Goal: Task Accomplishment & Management: Manage account settings

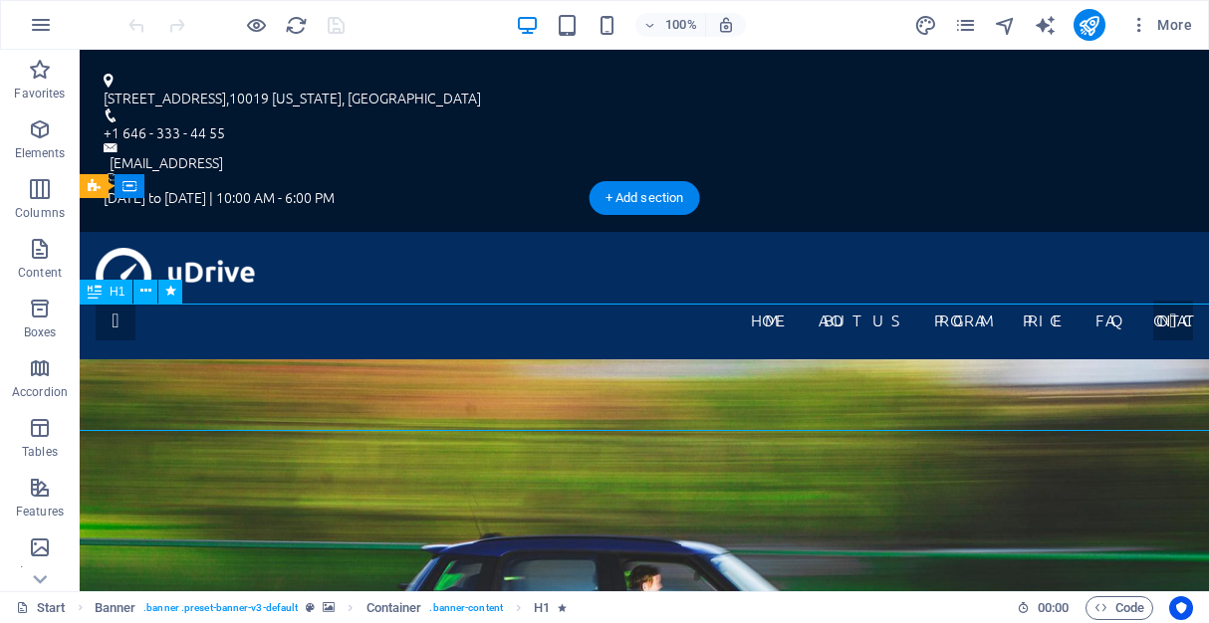
click at [251, 350] on div "Drag here to replace the existing content. Press “Ctrl” if you want to create a…" at bounding box center [644, 321] width 1129 height 542
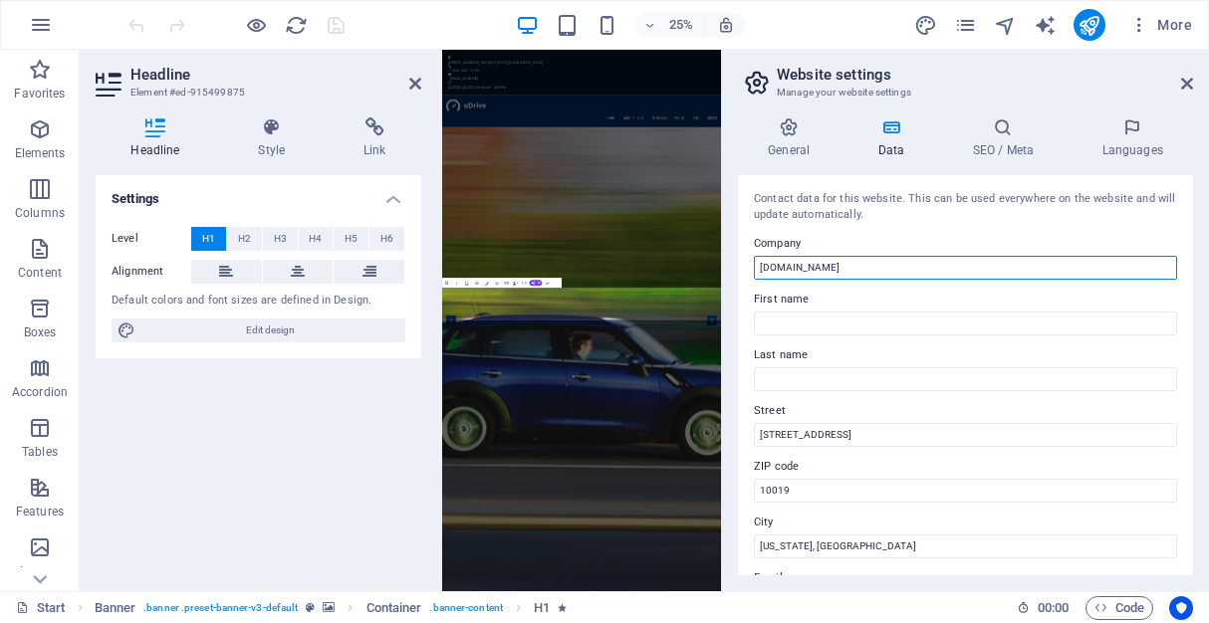
drag, startPoint x: 901, startPoint y: 269, endPoint x: 741, endPoint y: 266, distance: 160.4
click at [741, 266] on div "Contact data for this website. This can be used everywhere on the website and w…" at bounding box center [965, 375] width 455 height 400
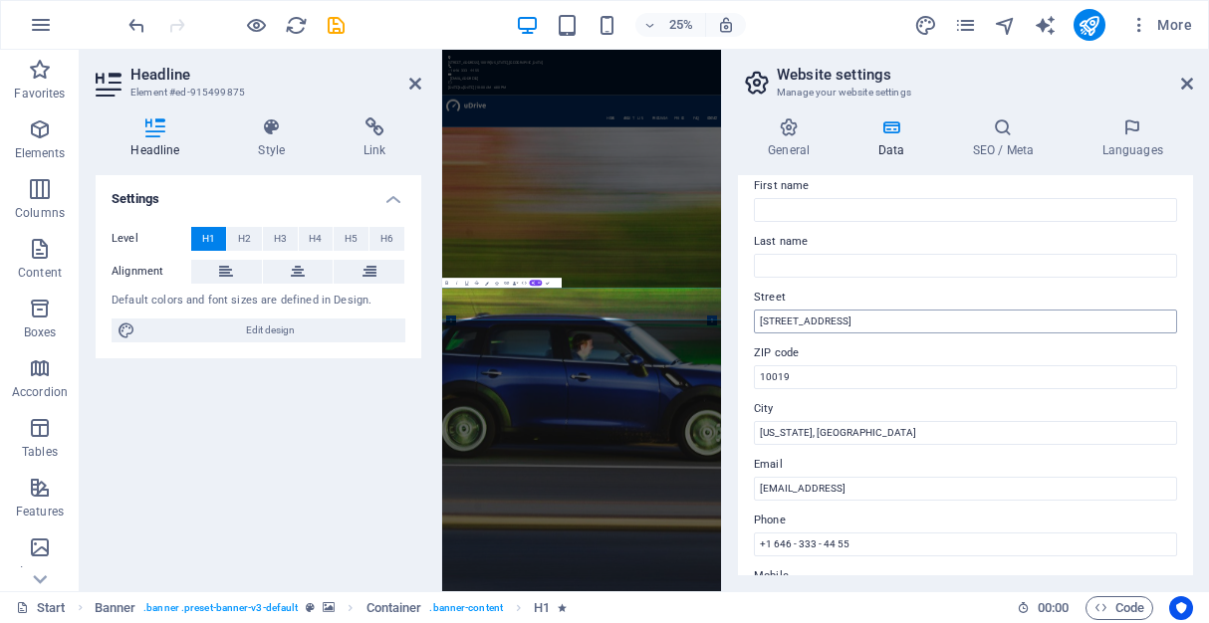
type input "School of Business"
click at [839, 323] on input "[STREET_ADDRESS]" at bounding box center [965, 322] width 423 height 24
drag, startPoint x: 839, startPoint y: 323, endPoint x: 730, endPoint y: 322, distance: 108.6
click at [730, 322] on div "General Data SEO / Meta Languages Website name [DOMAIN_NAME] Logo Drag files he…" at bounding box center [965, 347] width 487 height 490
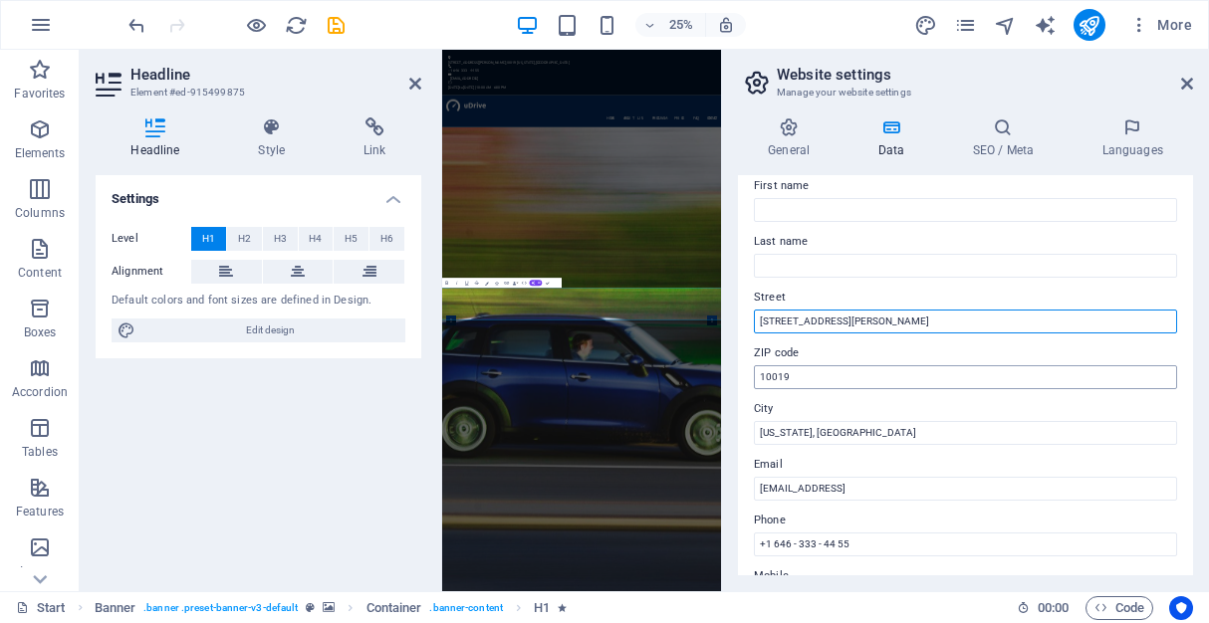
type input "[STREET_ADDRESS][PERSON_NAME]"
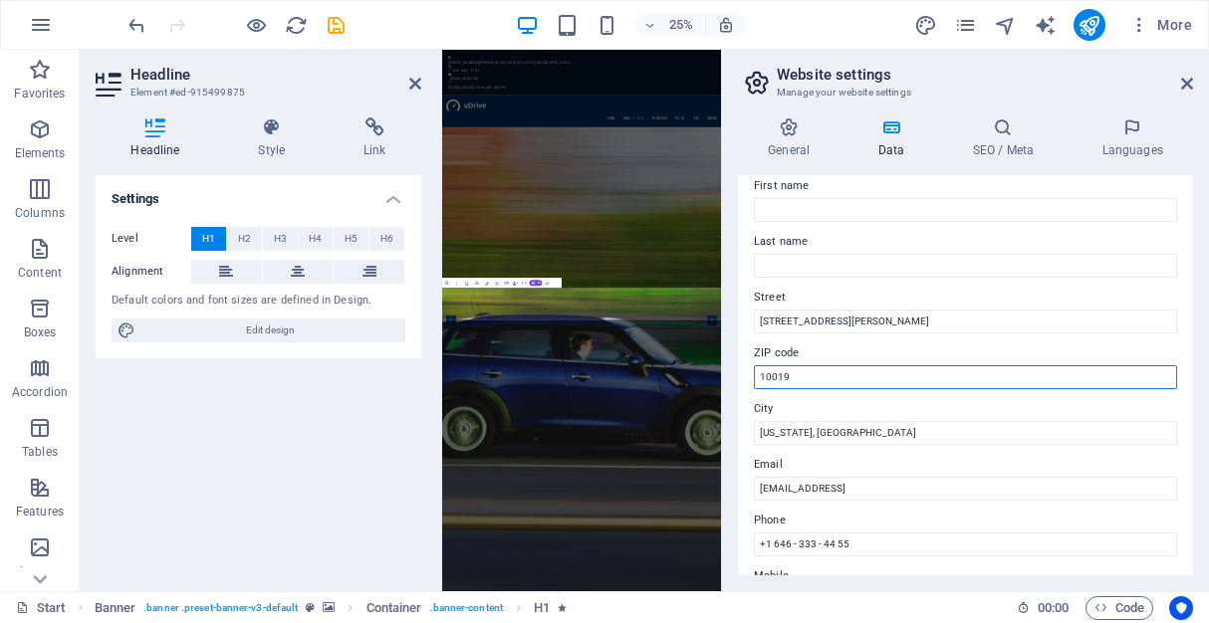
drag, startPoint x: 1252, startPoint y: 426, endPoint x: 1521, endPoint y: 1358, distance: 969.3
drag, startPoint x: 810, startPoint y: 373, endPoint x: 742, endPoint y: 372, distance: 67.8
click at [742, 372] on div "Contact data for this website. This can be used everywhere on the website and w…" at bounding box center [965, 375] width 455 height 400
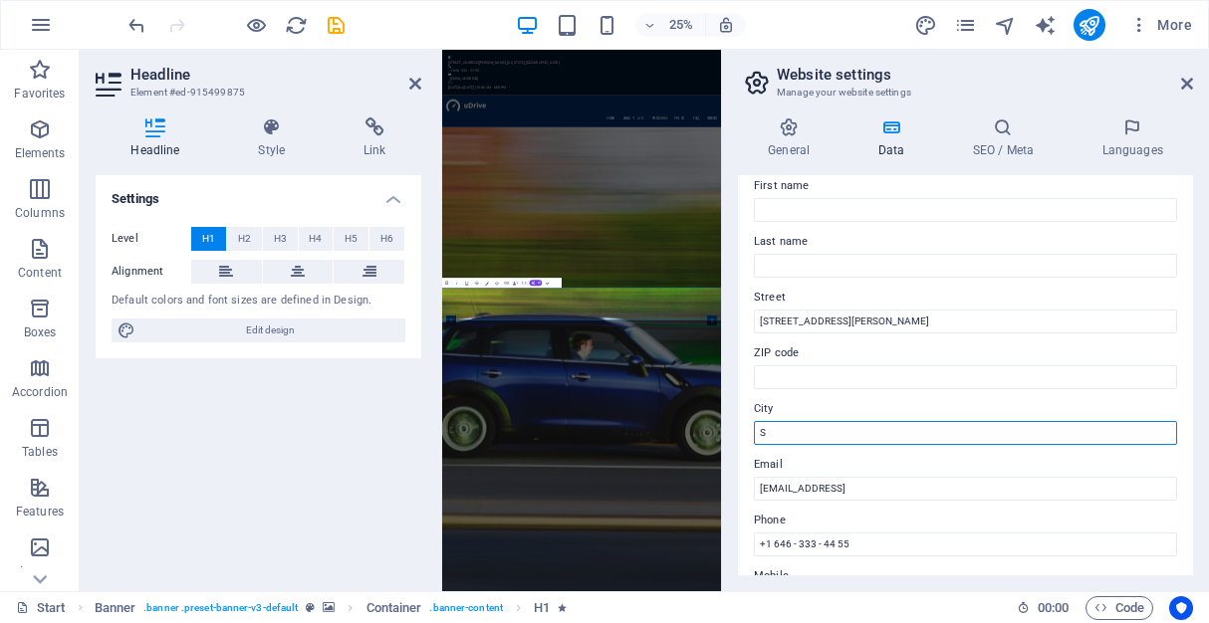
scroll to position [0, 0]
click at [817, 434] on input "Saint [PERSON_NAME], [GEOGRAPHIC_DATA]" at bounding box center [965, 433] width 423 height 24
type input "[GEOGRAPHIC_DATA][PERSON_NAME], [GEOGRAPHIC_DATA]"
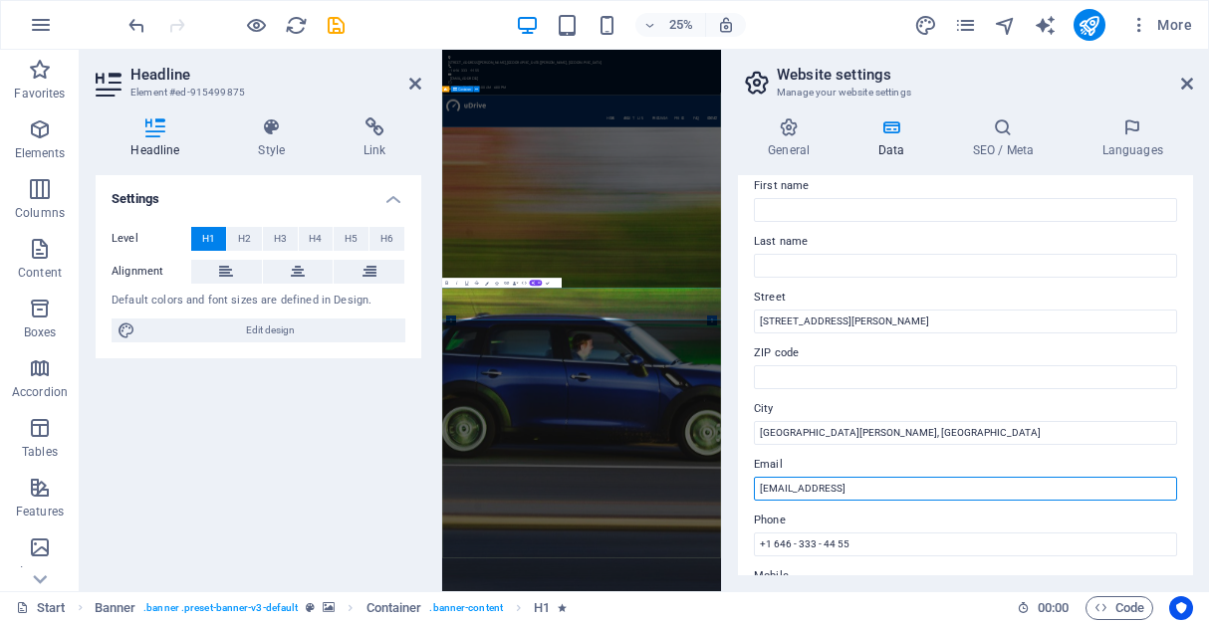
drag, startPoint x: 1465, startPoint y: 534, endPoint x: 1499, endPoint y: 1838, distance: 1304.2
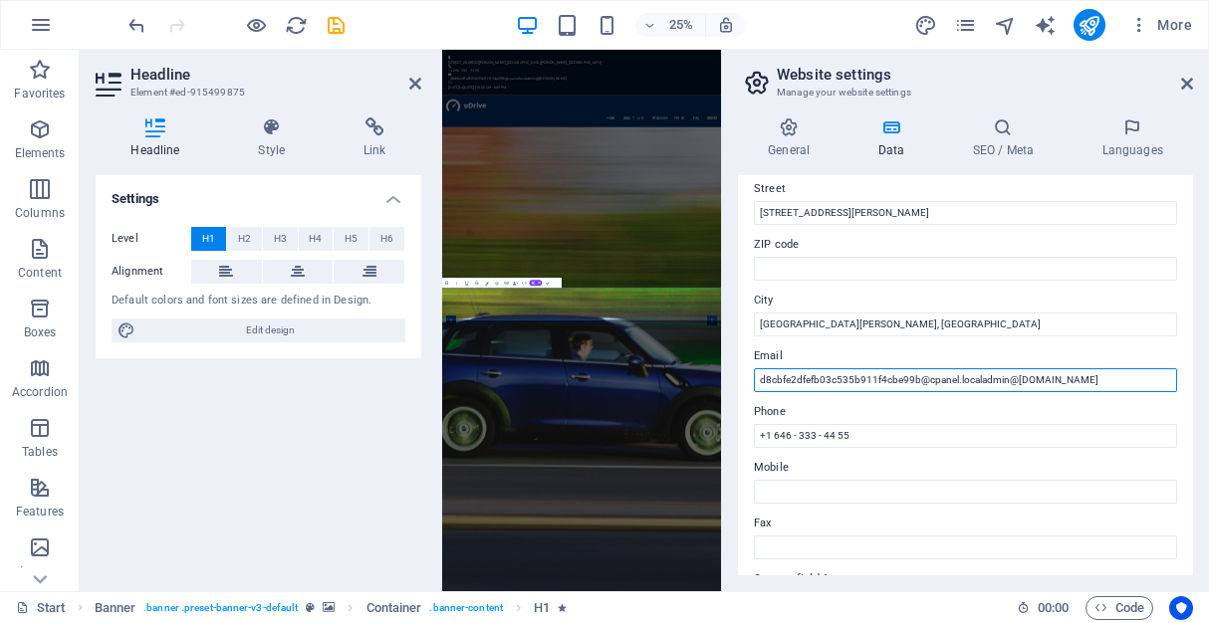
scroll to position [236, 0]
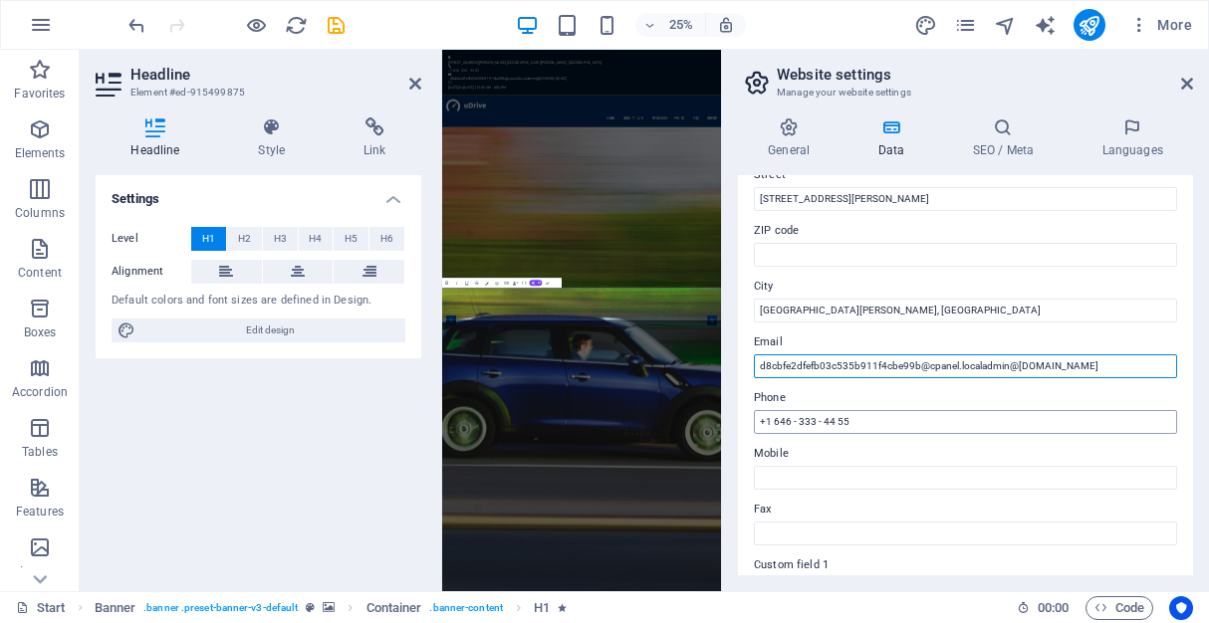
type input "d8cbfe2dfefb03c535b911f4cbe99b@cpanel.localadmin@[DOMAIN_NAME]"
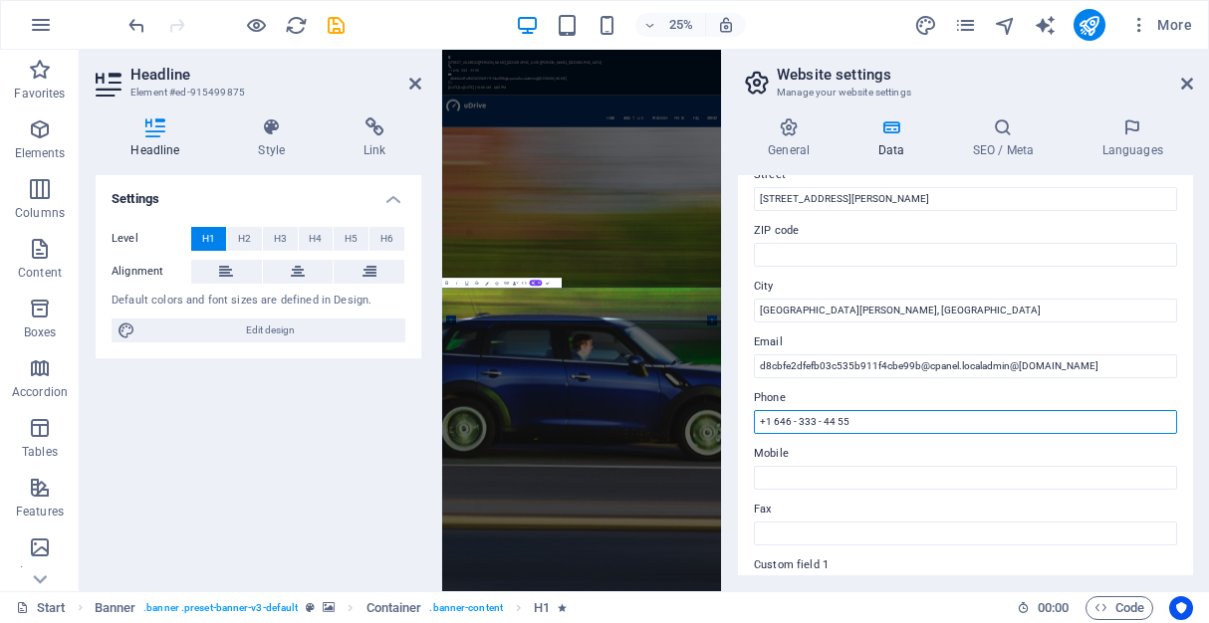
drag, startPoint x: 1313, startPoint y: 468, endPoint x: 1492, endPoint y: 1553, distance: 1099.4
type input "+1 646 - 333 - 44 5"
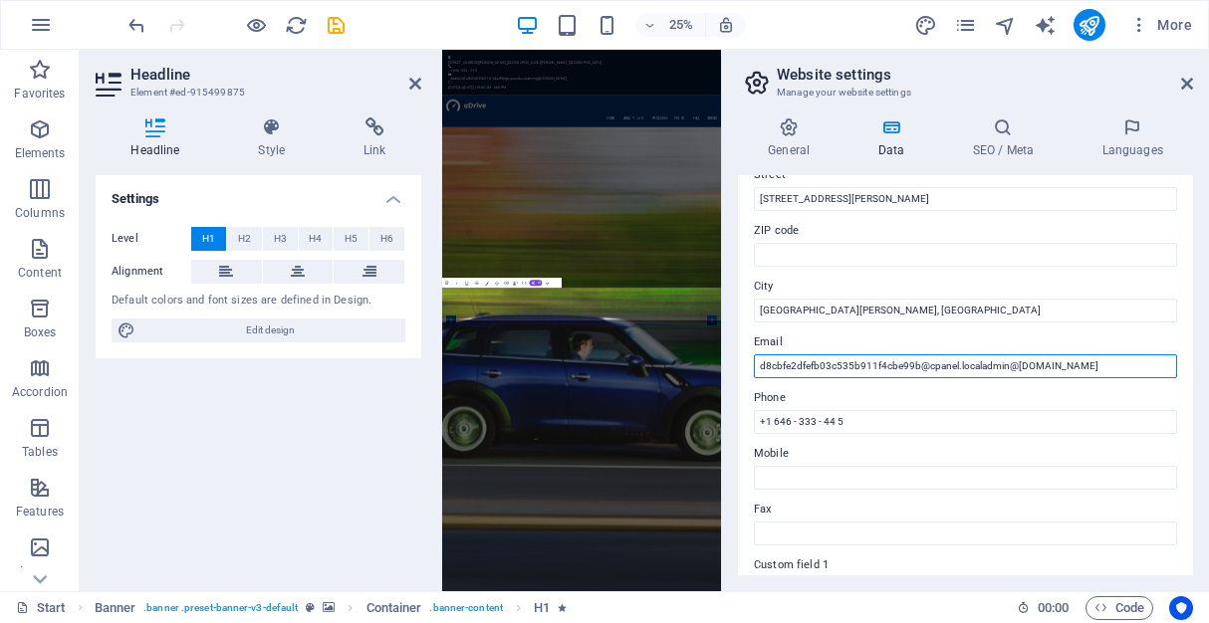
click at [1075, 355] on input "d8cbfe2dfefb03c535b911f4cbe99b@cpanel.localadmin@[DOMAIN_NAME]" at bounding box center [965, 367] width 423 height 24
click at [980, 366] on input "d8cbfe2dfefb03c535b911f4cbe99b@cpanel.localadmin@[DOMAIN_NAME]" at bounding box center [965, 367] width 423 height 24
drag, startPoint x: 980, startPoint y: 366, endPoint x: 766, endPoint y: 366, distance: 214.1
click at [766, 366] on input "d8cbfe2dfefb03c535b911f4cbe99b@cpanel.localadmin@[DOMAIN_NAME]" at bounding box center [965, 367] width 423 height 24
type input "[EMAIL_ADDRESS][DOMAIN_NAME]"
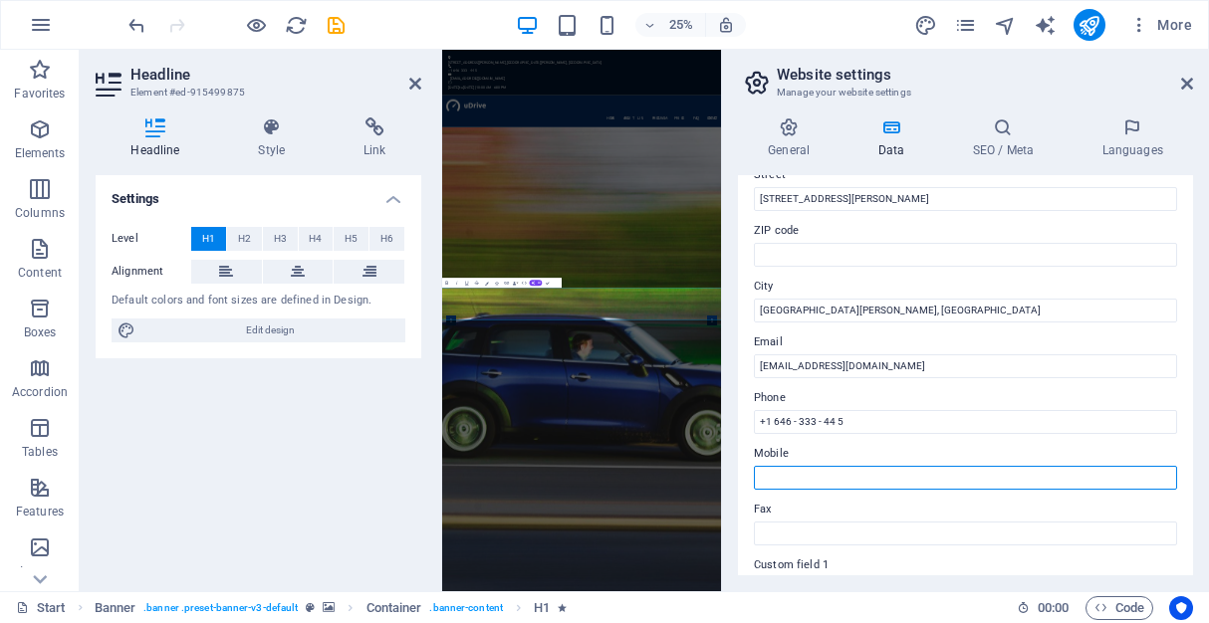
click at [852, 488] on body "[DOMAIN_NAME] Start Favorites Elements Columns Content Boxes Accordion Tables F…" at bounding box center [604, 311] width 1209 height 623
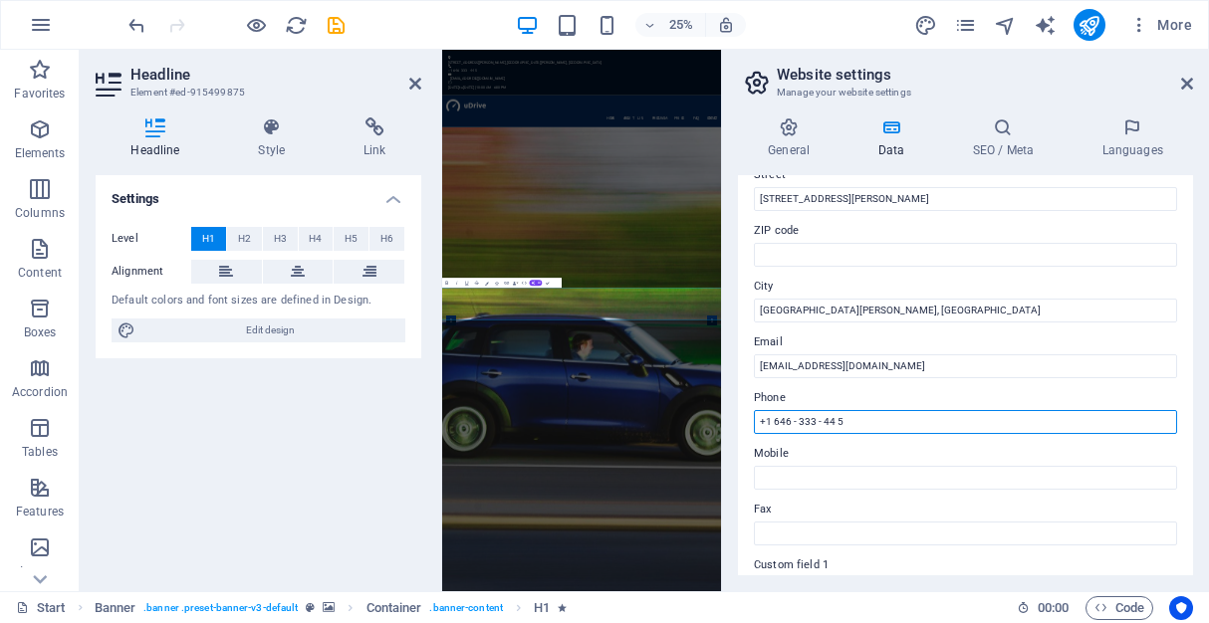
click at [827, 420] on input "+1 646 - 333 - 44 5" at bounding box center [965, 422] width 423 height 24
drag, startPoint x: 1313, startPoint y: 470, endPoint x: 1301, endPoint y: 1575, distance: 1104.6
drag, startPoint x: 849, startPoint y: 419, endPoint x: 730, endPoint y: 417, distance: 118.5
click at [730, 417] on div "General Data SEO / Meta Languages Website name [DOMAIN_NAME] Logo Drag files he…" at bounding box center [965, 347] width 487 height 490
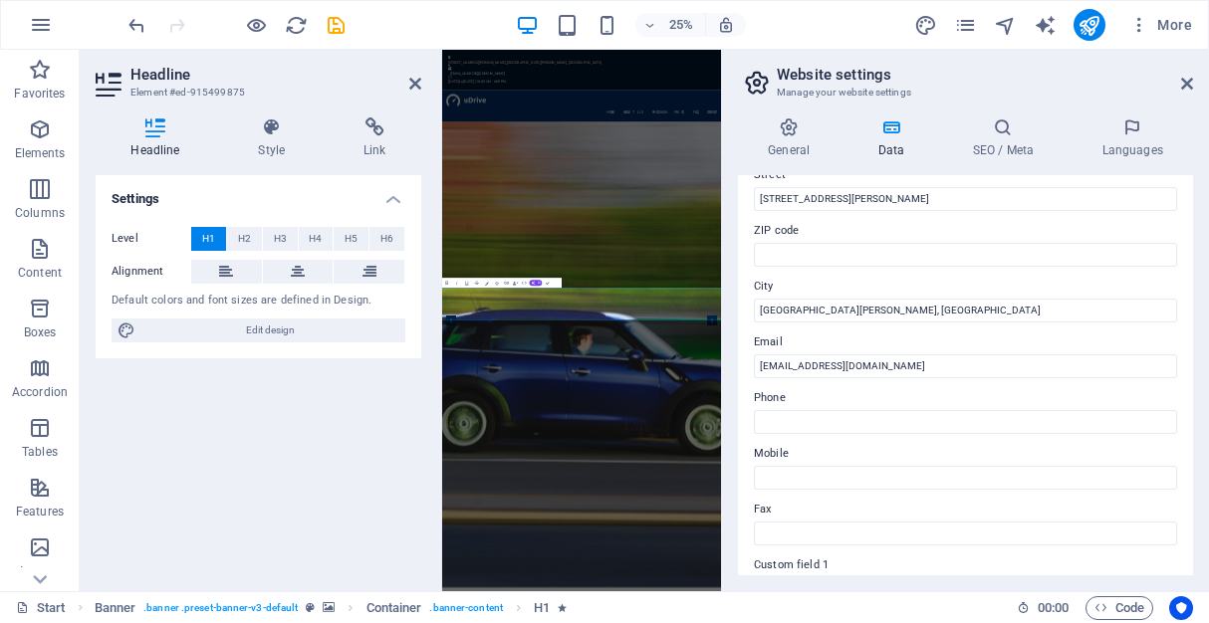
click at [855, 401] on label "Phone" at bounding box center [965, 398] width 423 height 24
click at [855, 410] on input "Phone" at bounding box center [965, 422] width 423 height 24
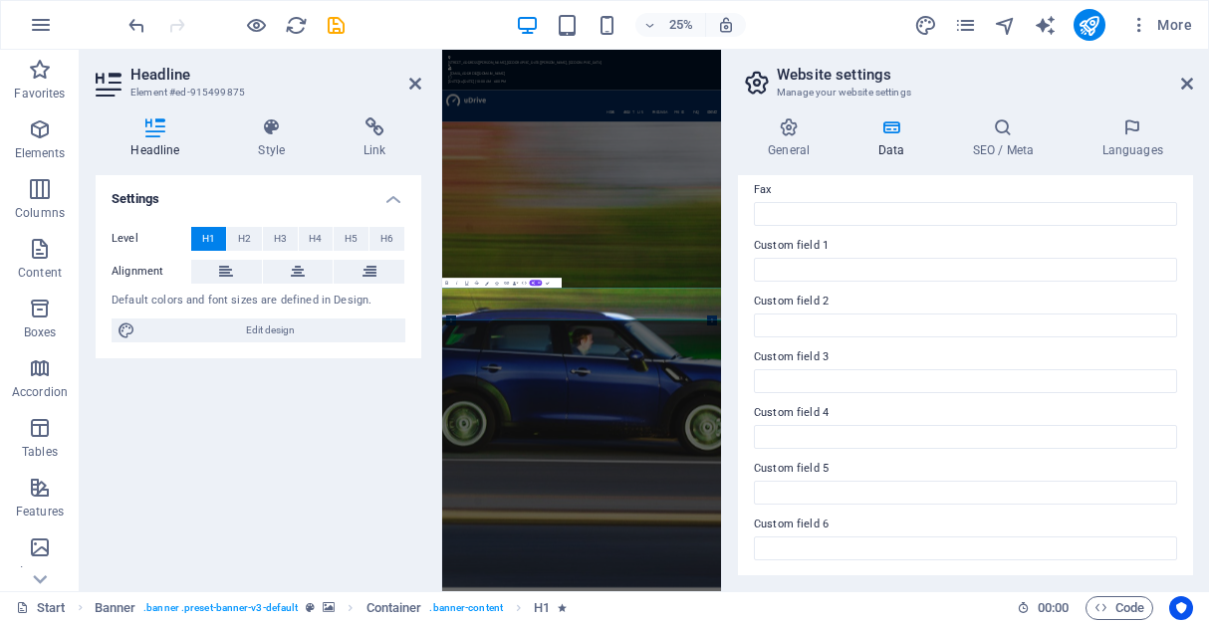
scroll to position [0, 0]
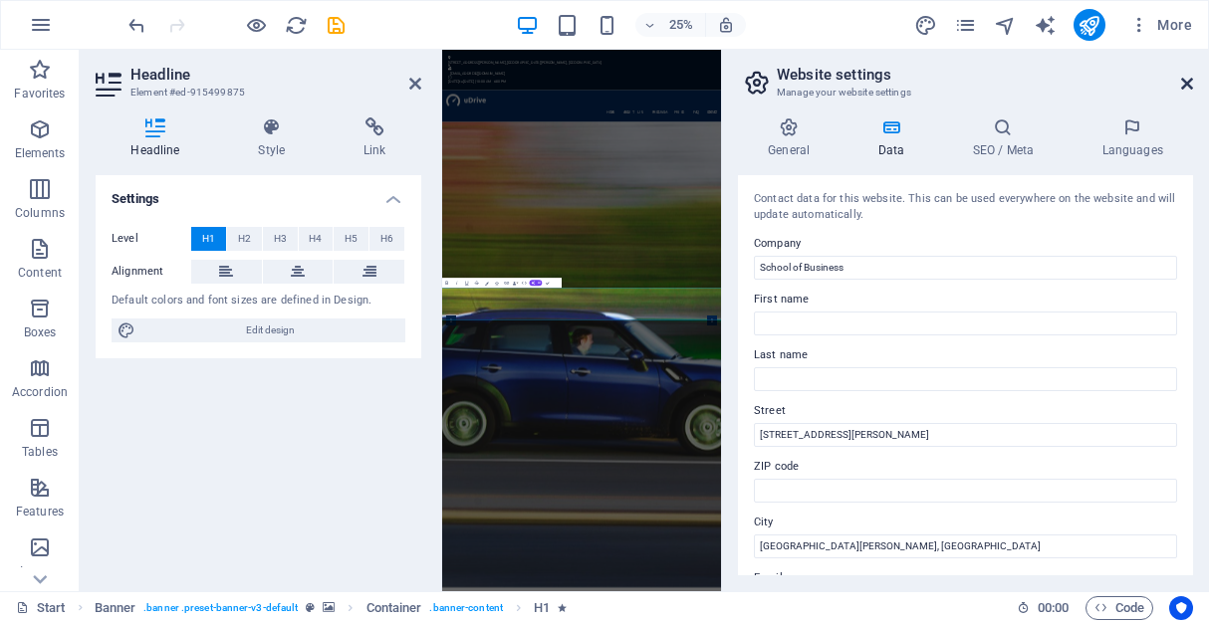
click at [1186, 81] on icon at bounding box center [1187, 84] width 12 height 16
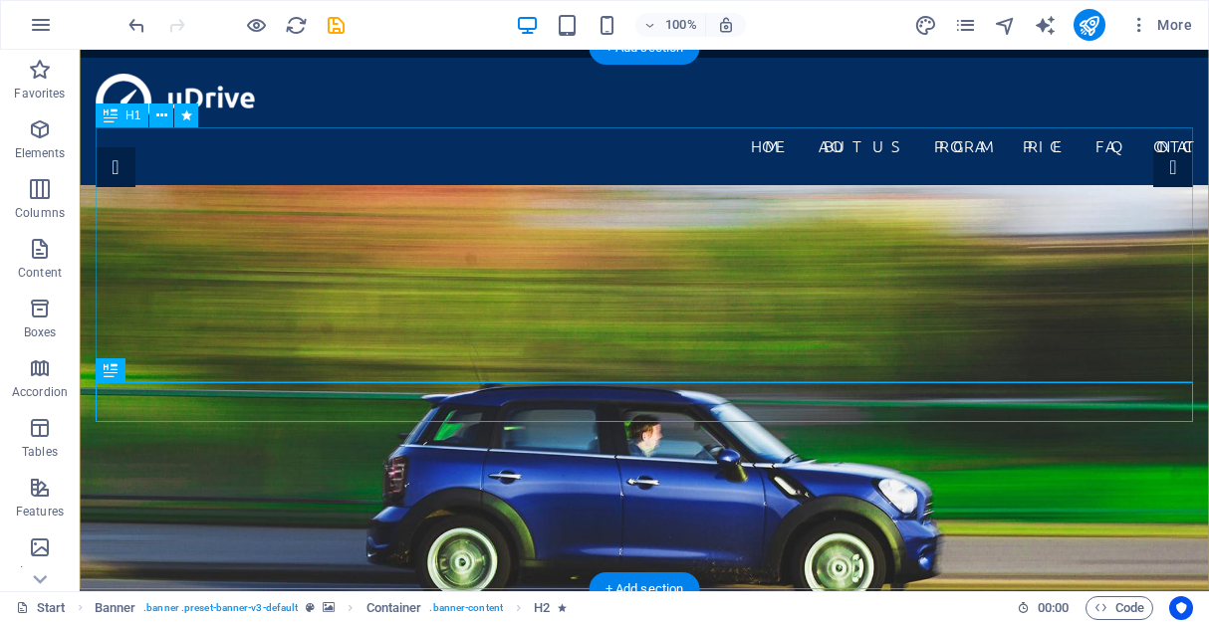
scroll to position [163, 0]
